Goal: Navigation & Orientation: Find specific page/section

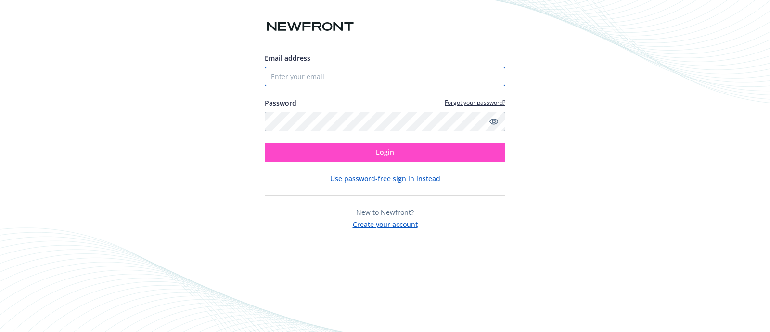
type input "[PERSON_NAME][EMAIL_ADDRESS][DOMAIN_NAME]"
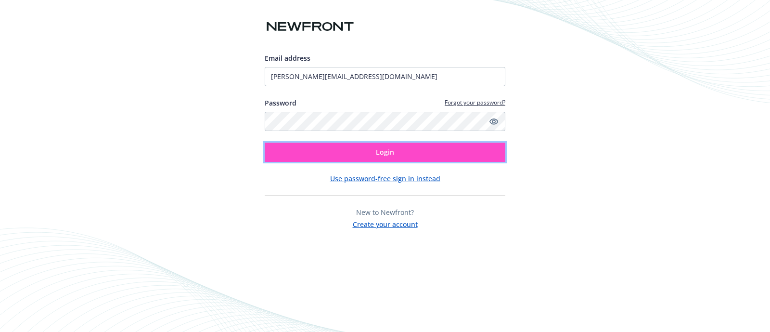
click at [312, 147] on button "Login" at bounding box center [385, 151] width 241 height 19
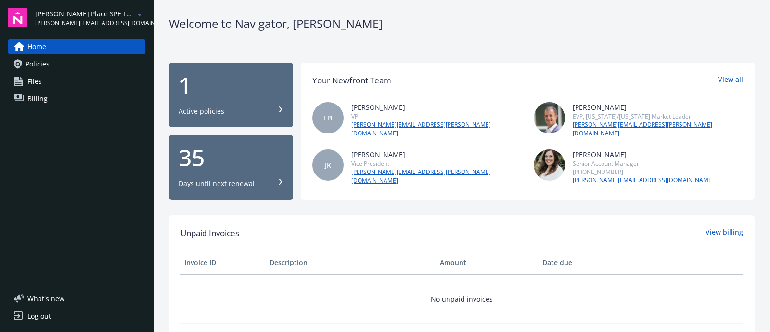
drag, startPoint x: 132, startPoint y: 4, endPoint x: 130, endPoint y: 10, distance: 6.4
click at [132, 6] on div "James Place SPE LLC maredith@kalosres.com Home Policies Files Billing What ' s …" at bounding box center [77, 166] width 154 height 332
click at [130, 12] on div "James Place SPE LLC maredith@kalosres.com" at bounding box center [90, 18] width 110 height 19
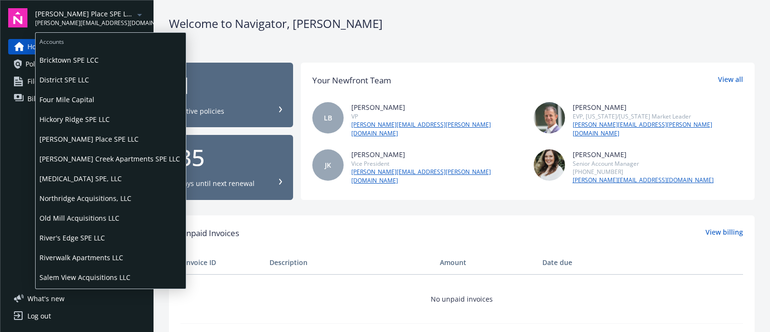
scroll to position [55, 0]
